Goal: Task Accomplishment & Management: Manage account settings

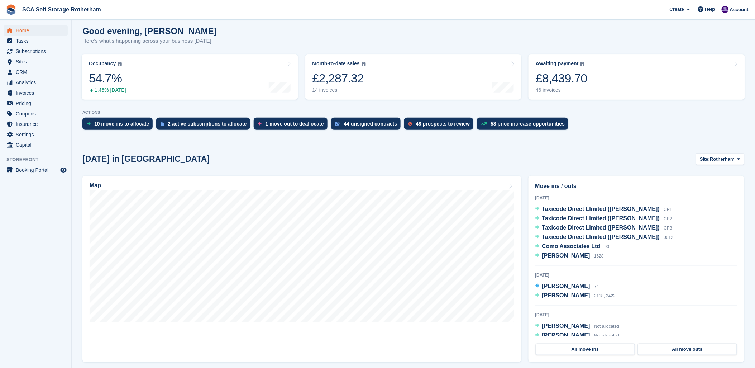
scroll to position [80, 0]
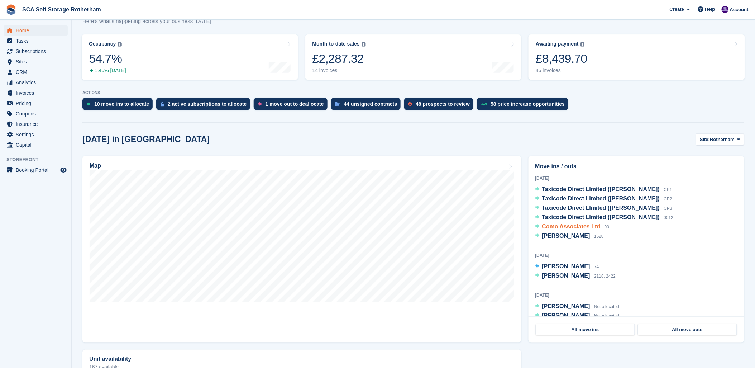
click at [569, 228] on span "Como Associates Ltd" at bounding box center [571, 226] width 58 height 6
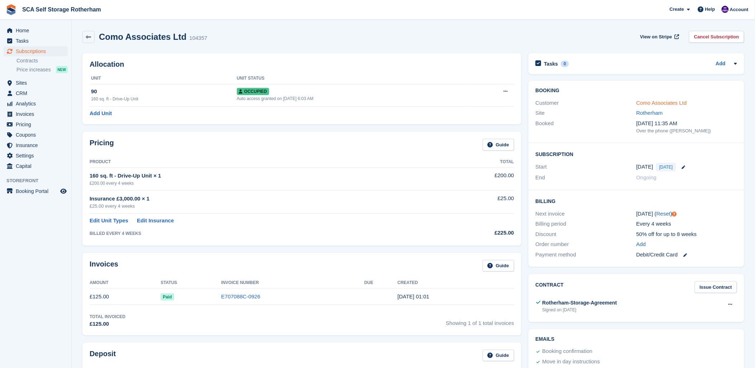
click at [651, 103] on link "Como Associates Ltd" at bounding box center [661, 103] width 51 height 6
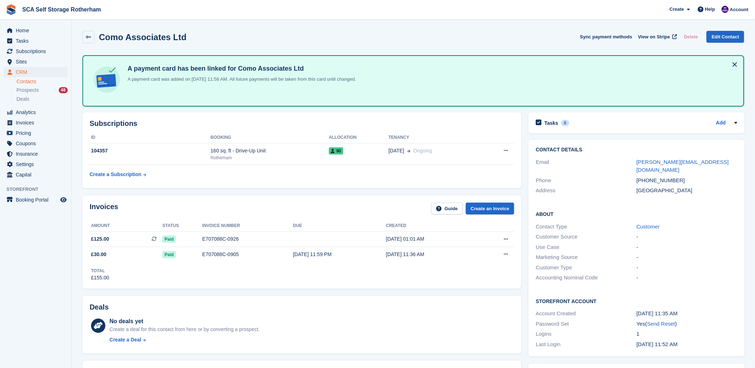
drag, startPoint x: 256, startPoint y: 287, endPoint x: 154, endPoint y: 262, distance: 104.1
click at [254, 285] on div "Invoices Guide Create an Invoice Amount Status Invoice number Due Created £125.…" at bounding box center [301, 241] width 439 height 93
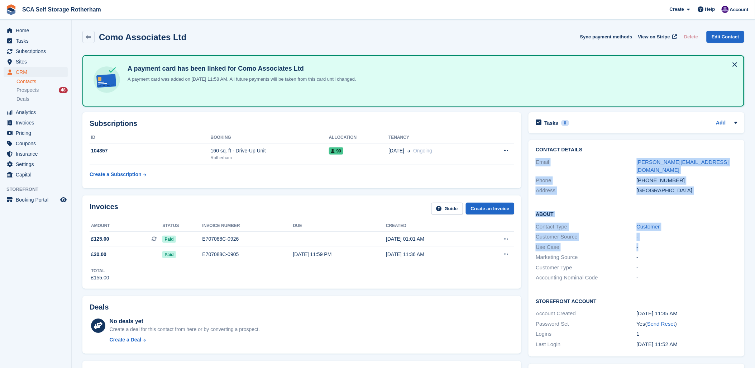
drag, startPoint x: 710, startPoint y: 178, endPoint x: 528, endPoint y: 285, distance: 210.6
click at [529, 285] on div "Contact Details Email [PERSON_NAME][EMAIL_ADDRESS][DOMAIN_NAME] Phone [PHONE_NU…" at bounding box center [637, 248] width 216 height 216
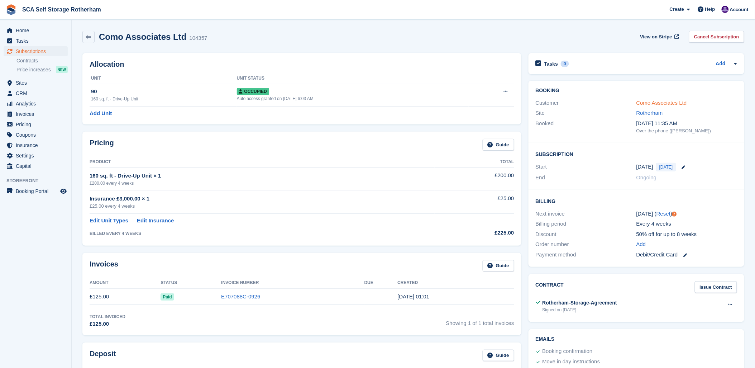
click at [666, 103] on link "Como Associates Ltd" at bounding box center [661, 103] width 51 height 6
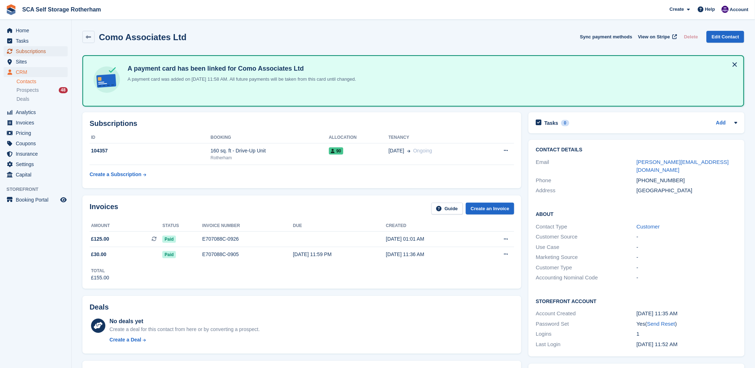
click at [45, 51] on span "Subscriptions" at bounding box center [37, 51] width 43 height 10
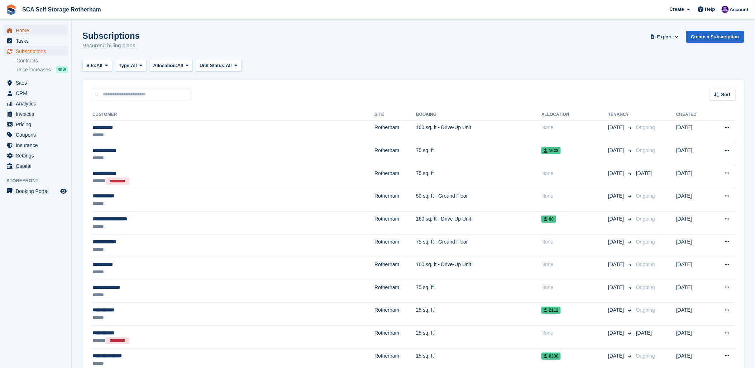
click at [25, 26] on span "Home" at bounding box center [37, 30] width 43 height 10
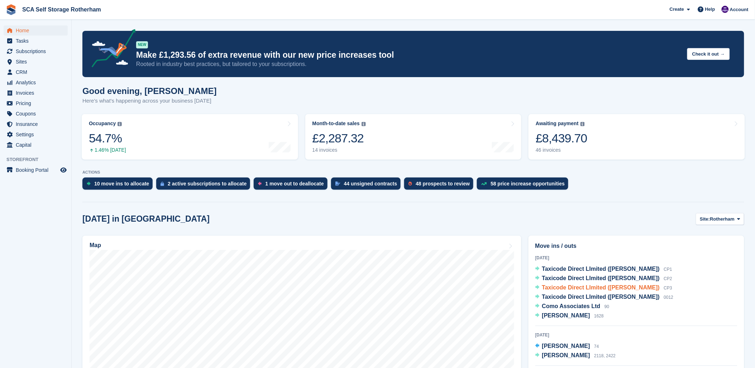
click at [585, 286] on span "Taxicode Direct LImited (Ishtiaq Ahmad)" at bounding box center [601, 287] width 118 height 6
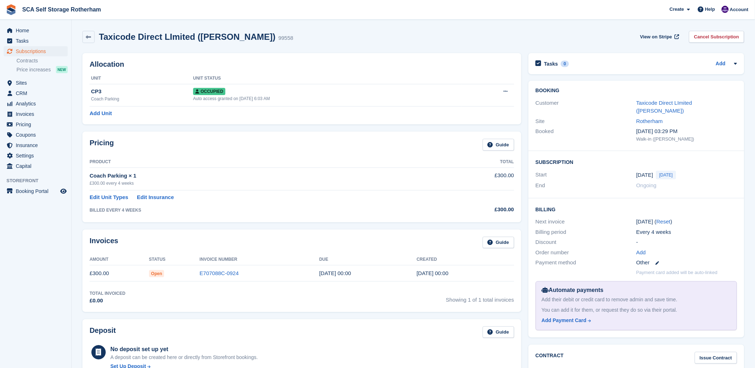
drag, startPoint x: 305, startPoint y: 245, endPoint x: 514, endPoint y: 124, distance: 242.3
click at [316, 238] on div "Invoices Guide" at bounding box center [302, 245] width 425 height 16
drag, startPoint x: 350, startPoint y: 14, endPoint x: 76, endPoint y: 24, distance: 274.4
click at [343, 14] on span "SCA Self Storage Rotherham Create Subscription Invoice Contact Deal Discount Pa…" at bounding box center [377, 9] width 755 height 19
click at [29, 51] on span "Subscriptions" at bounding box center [37, 51] width 43 height 10
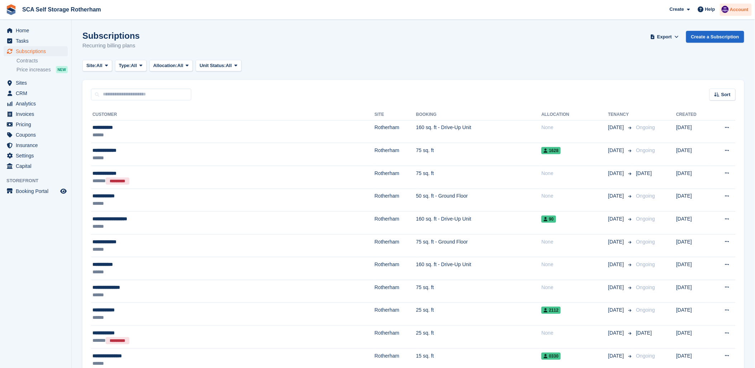
click at [742, 8] on span "Account" at bounding box center [739, 9] width 19 height 7
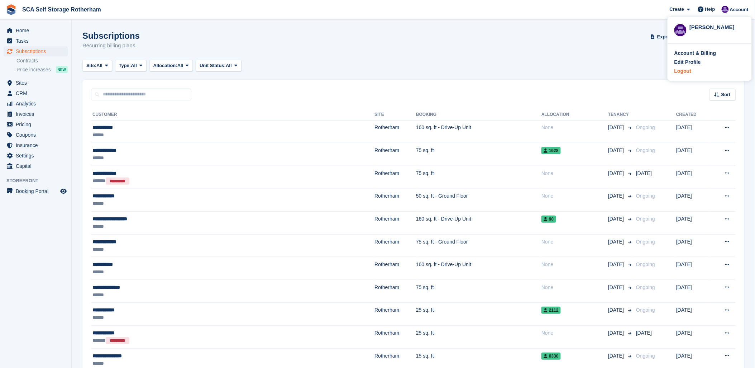
click at [686, 71] on div "Logout" at bounding box center [682, 71] width 17 height 8
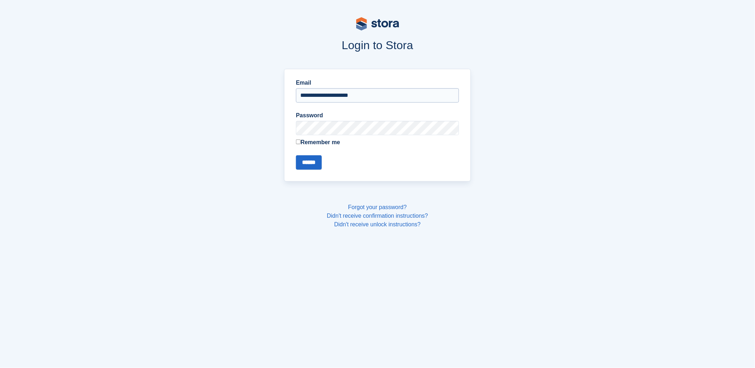
click at [319, 95] on input "**********" at bounding box center [377, 95] width 163 height 14
type input "**********"
click at [304, 163] on input "******" at bounding box center [309, 162] width 26 height 14
